Goal: Task Accomplishment & Management: Manage account settings

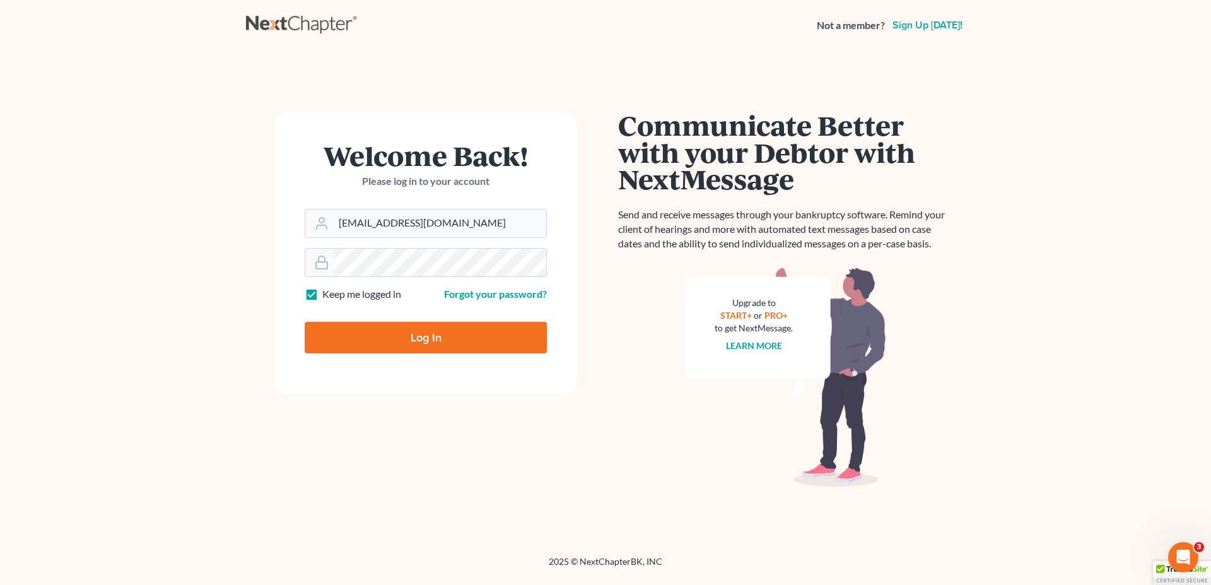
type input "[EMAIL_ADDRESS][DOMAIN_NAME]"
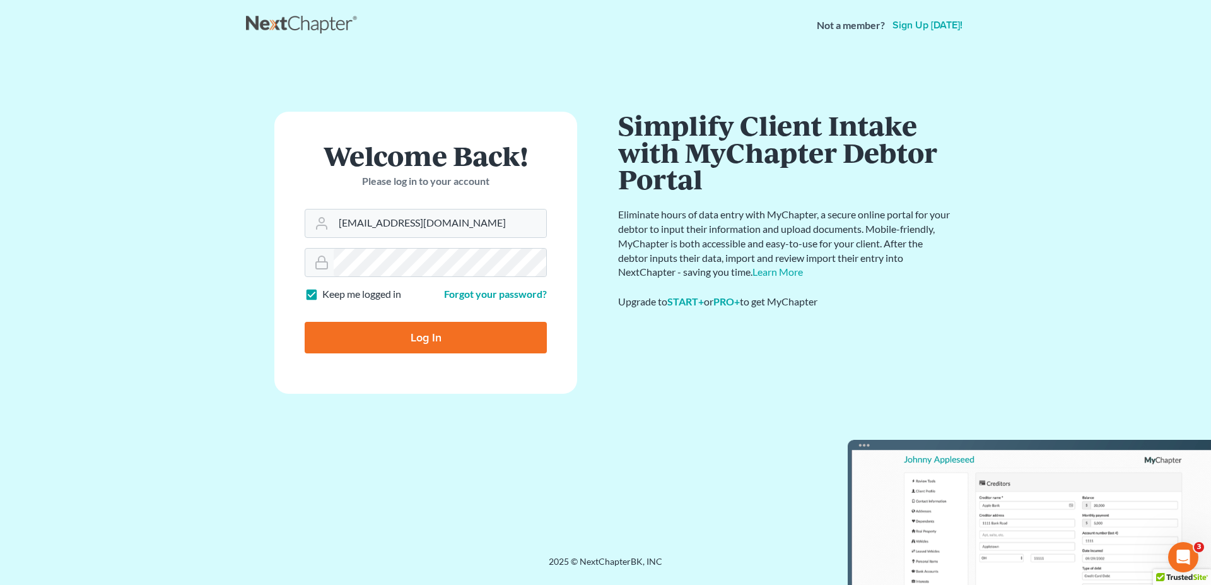
click at [439, 336] on input "Log In" at bounding box center [426, 338] width 242 height 32
type input "Thinking..."
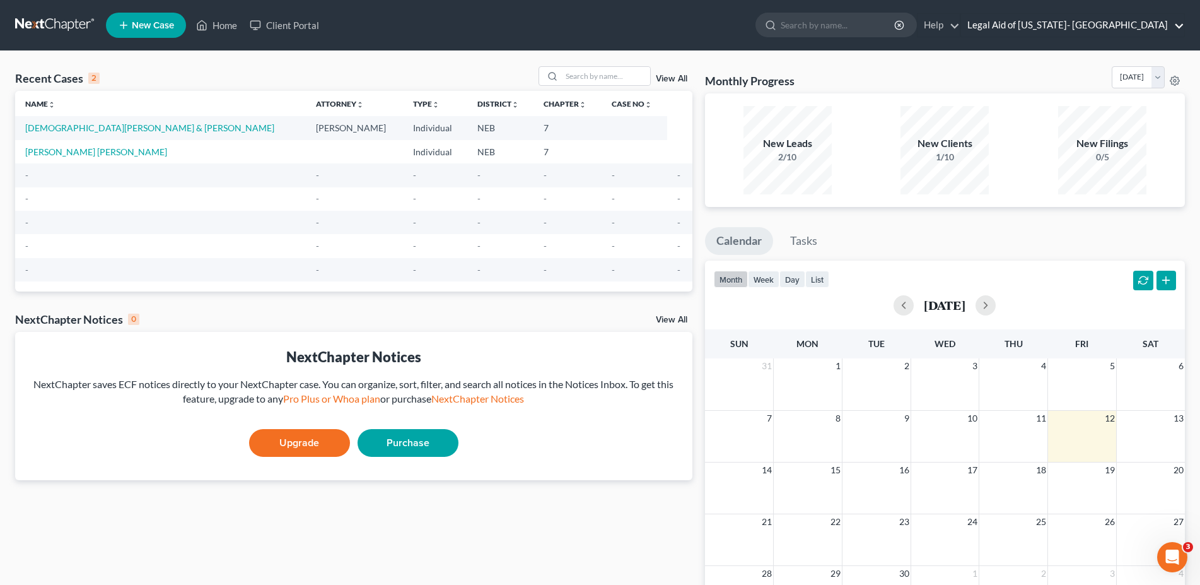
click at [1155, 21] on link "Legal Aid of [US_STATE]- [GEOGRAPHIC_DATA]" at bounding box center [1072, 25] width 223 height 23
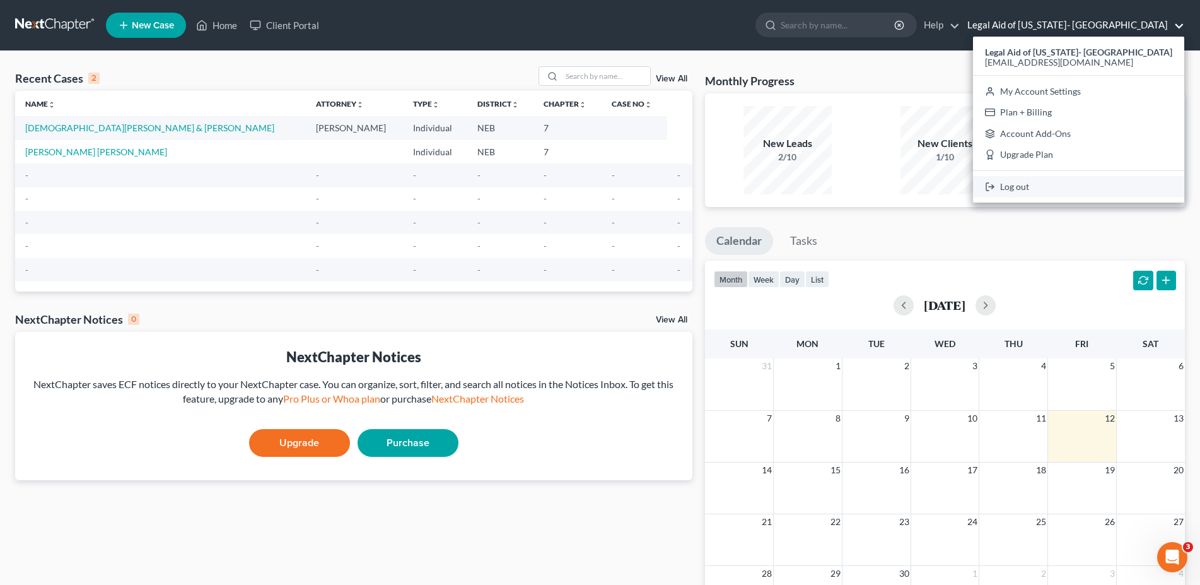
click at [1061, 188] on link "Log out" at bounding box center [1078, 186] width 211 height 21
